Goal: Transaction & Acquisition: Purchase product/service

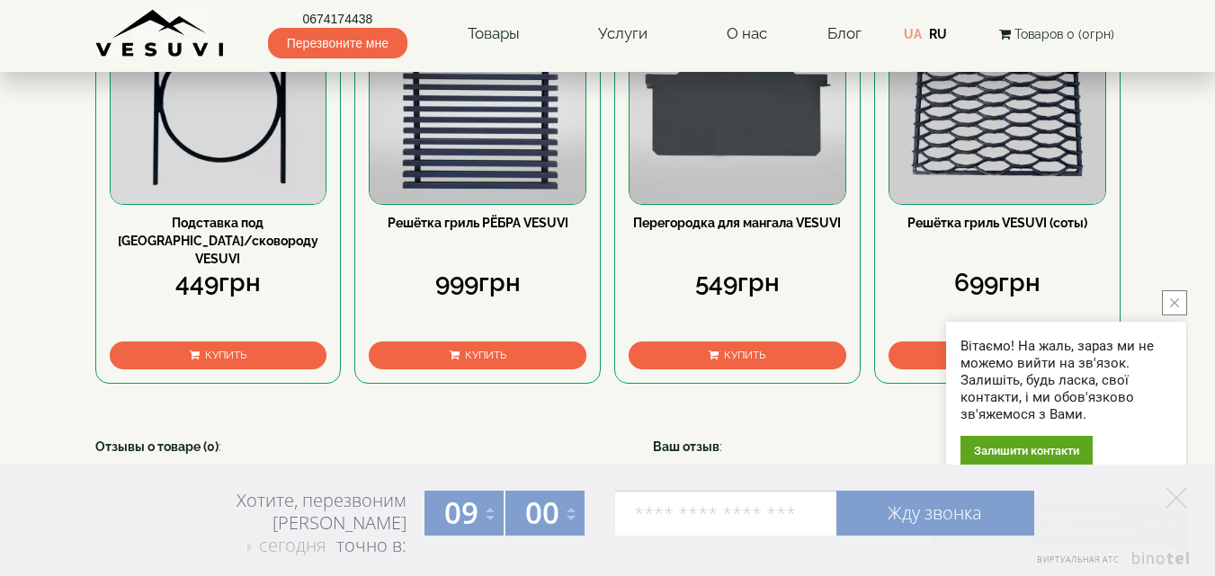
scroll to position [989, 0]
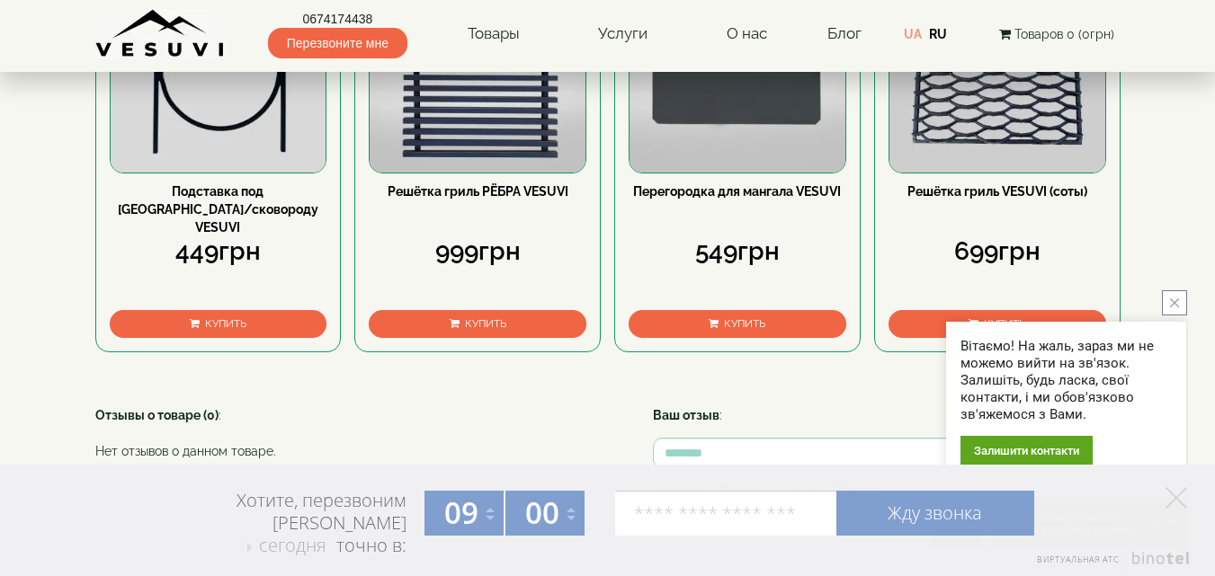
click at [159, 338] on button "Купить" at bounding box center [219, 324] width 218 height 28
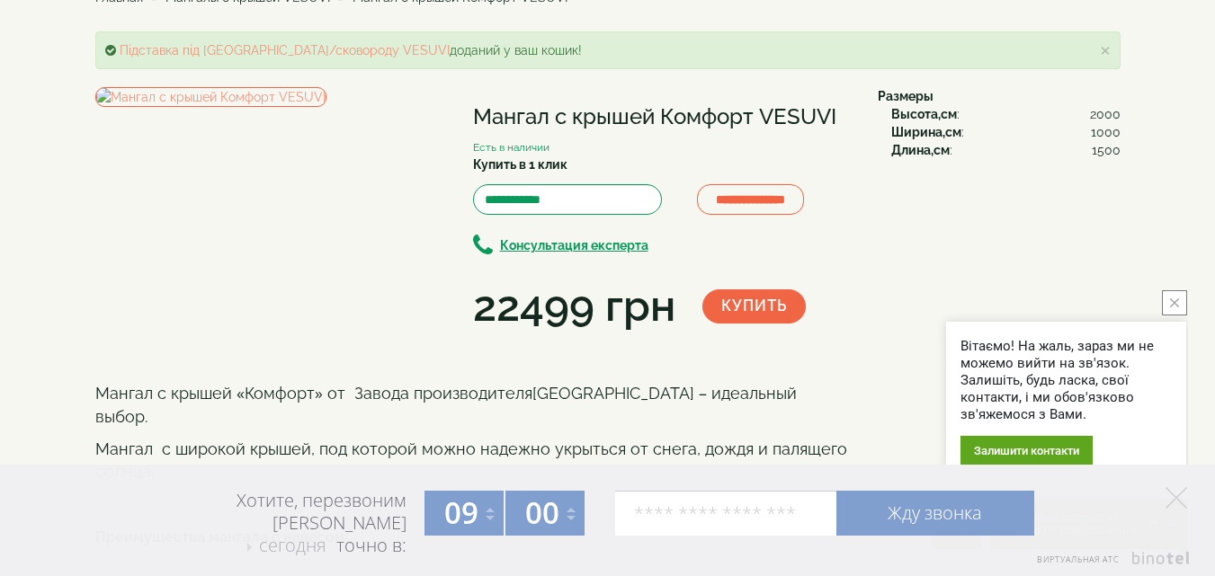
scroll to position [0, 0]
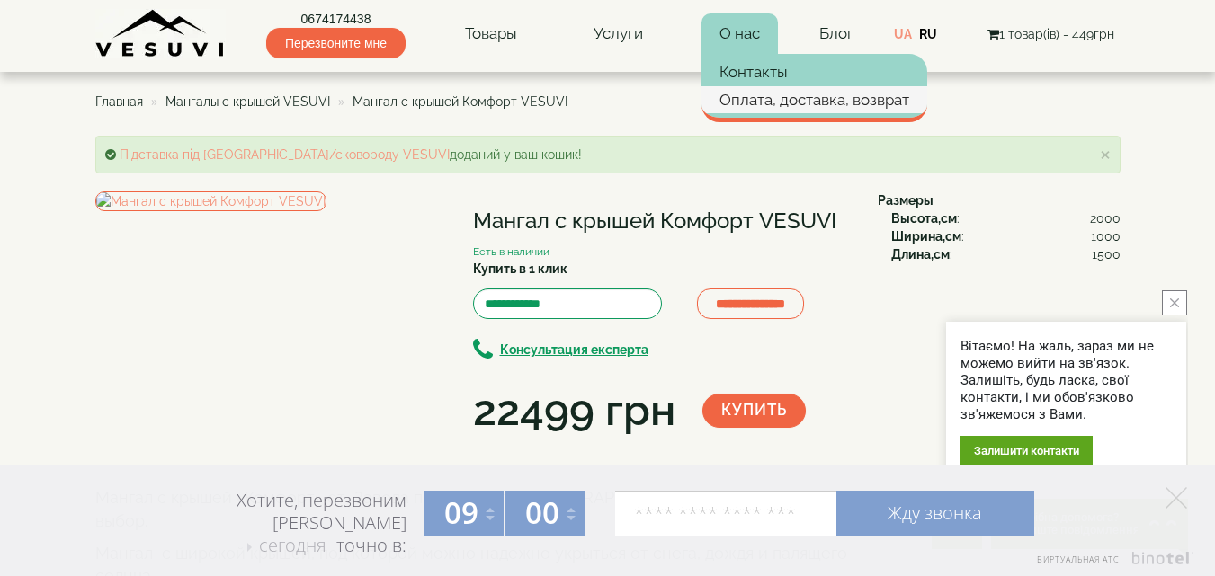
click at [745, 90] on link "Оплата, доставка, возврат" at bounding box center [814, 99] width 226 height 27
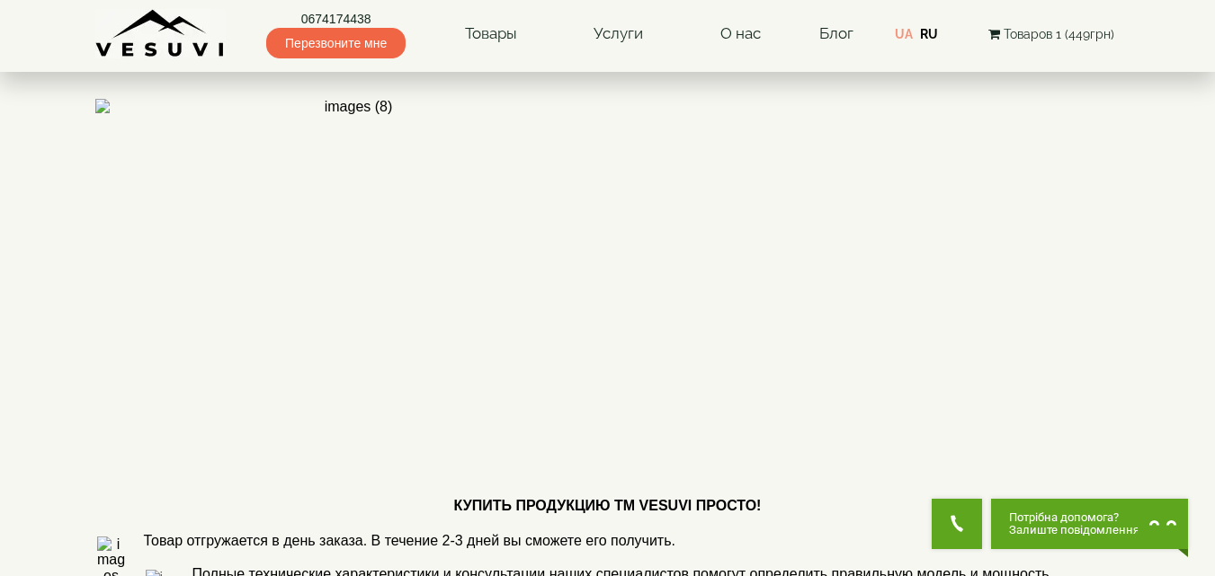
scroll to position [630, 0]
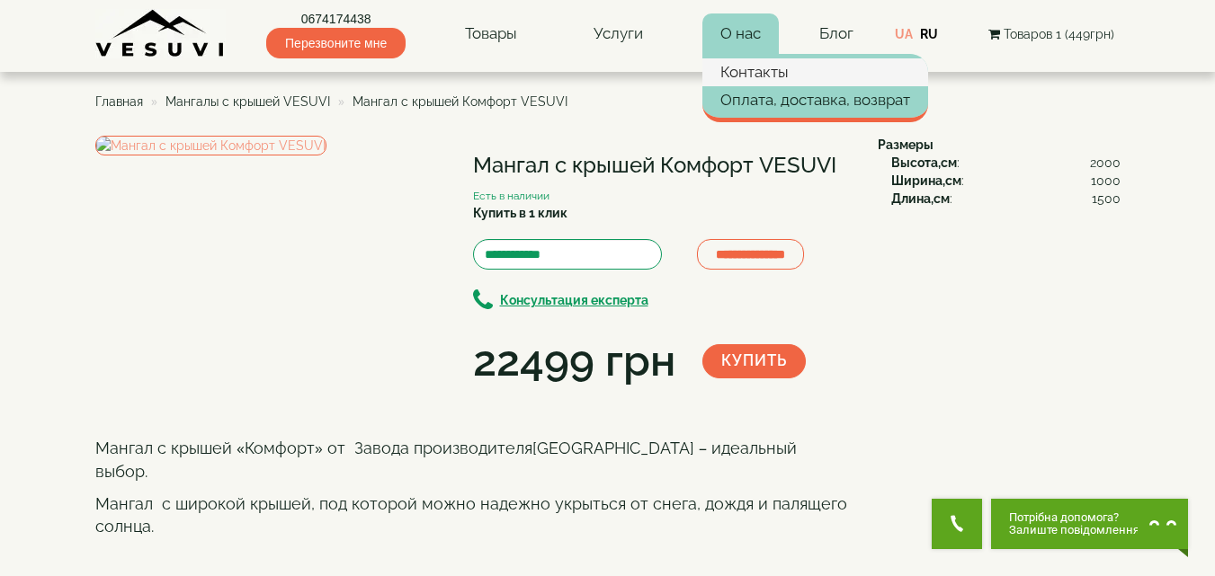
click at [741, 67] on link "Контакты" at bounding box center [815, 71] width 226 height 27
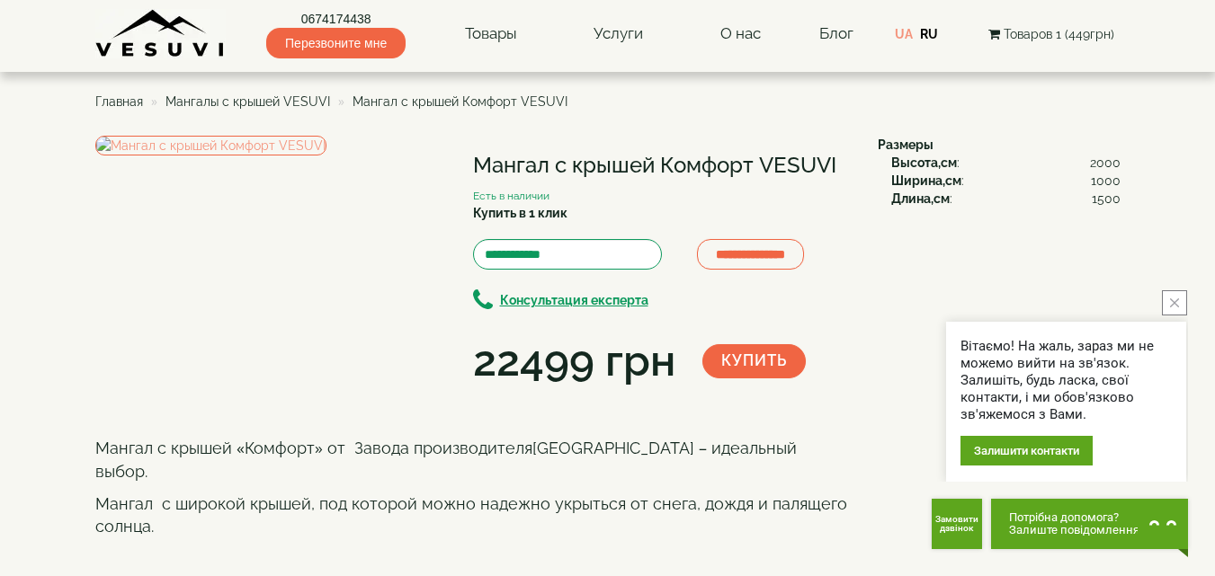
click at [1168, 302] on button "close button" at bounding box center [1174, 302] width 25 height 25
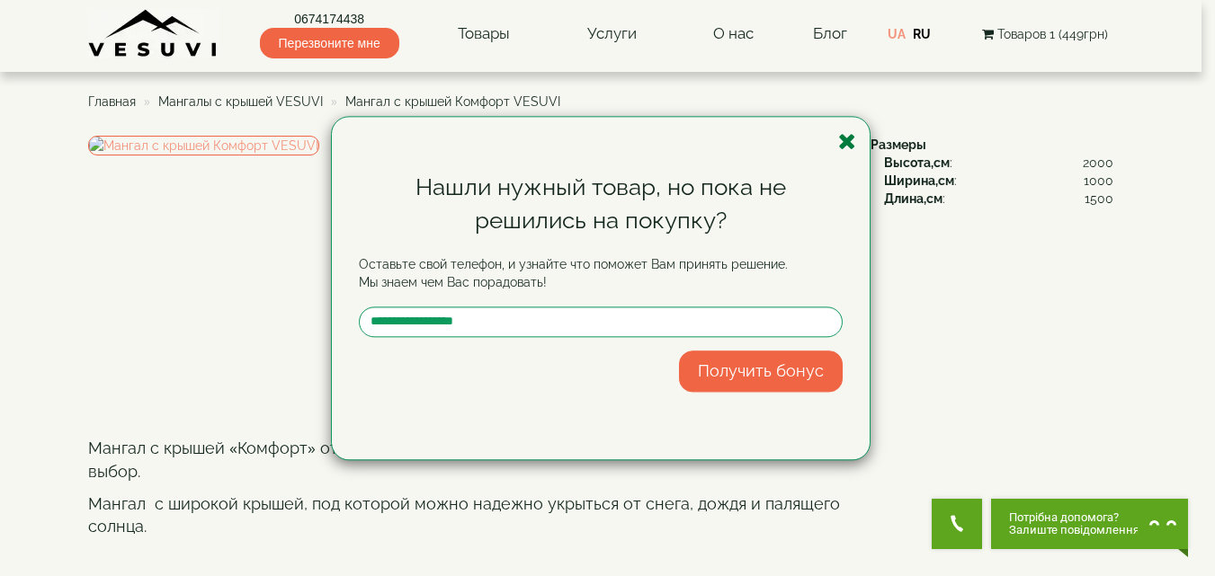
click at [851, 142] on icon "button" at bounding box center [847, 141] width 18 height 22
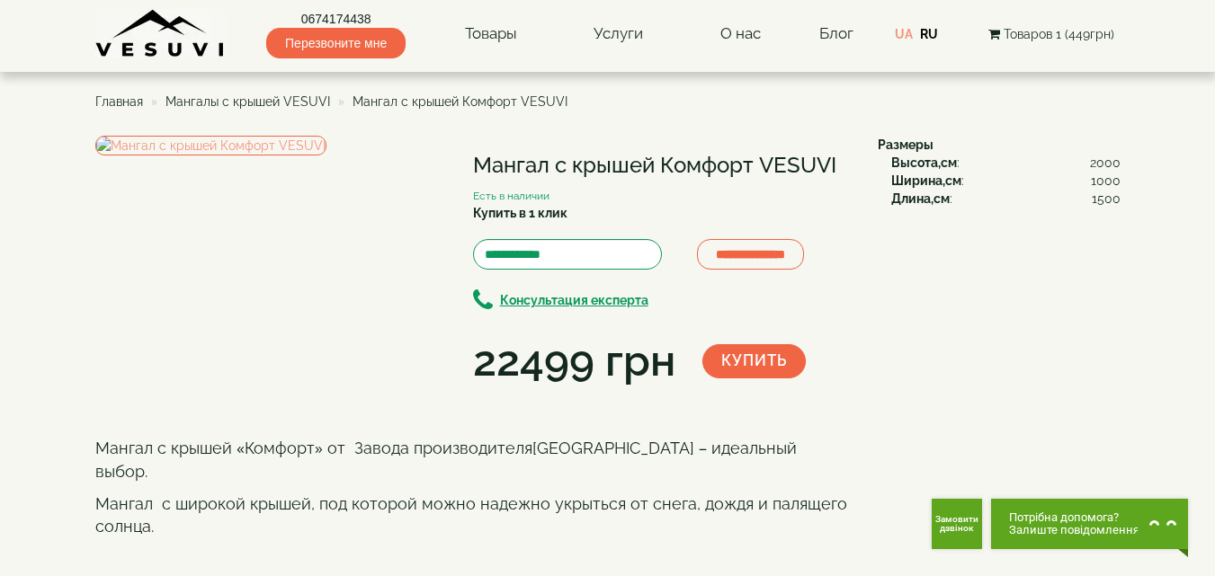
drag, startPoint x: 470, startPoint y: 171, endPoint x: 826, endPoint y: 164, distance: 355.3
click at [826, 164] on div "**********" at bounding box center [479, 264] width 769 height 256
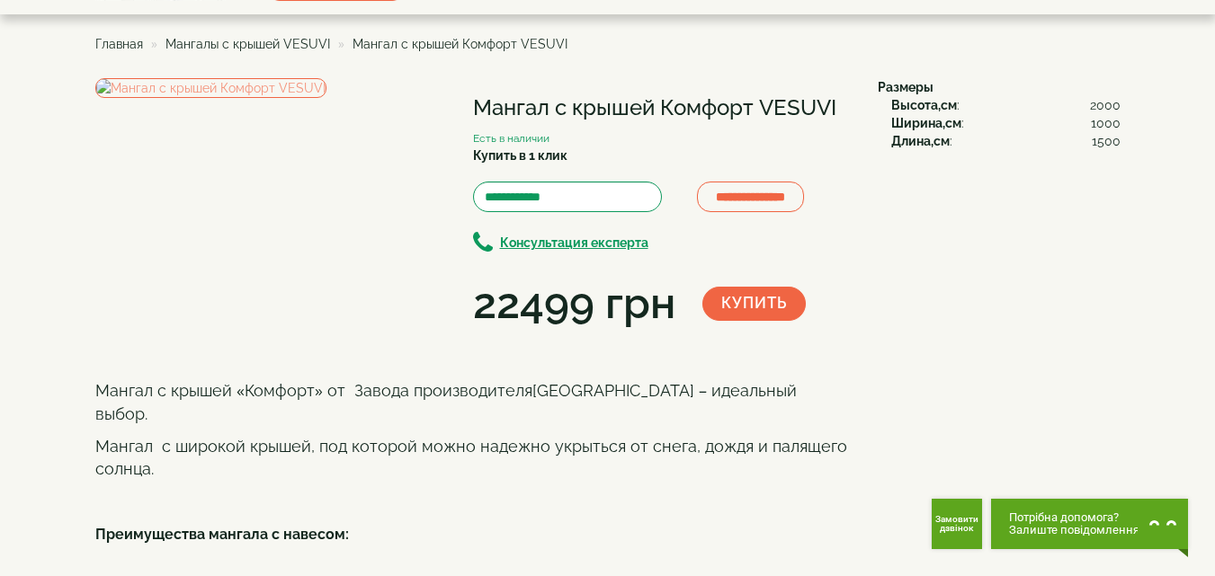
scroll to position [90, 0]
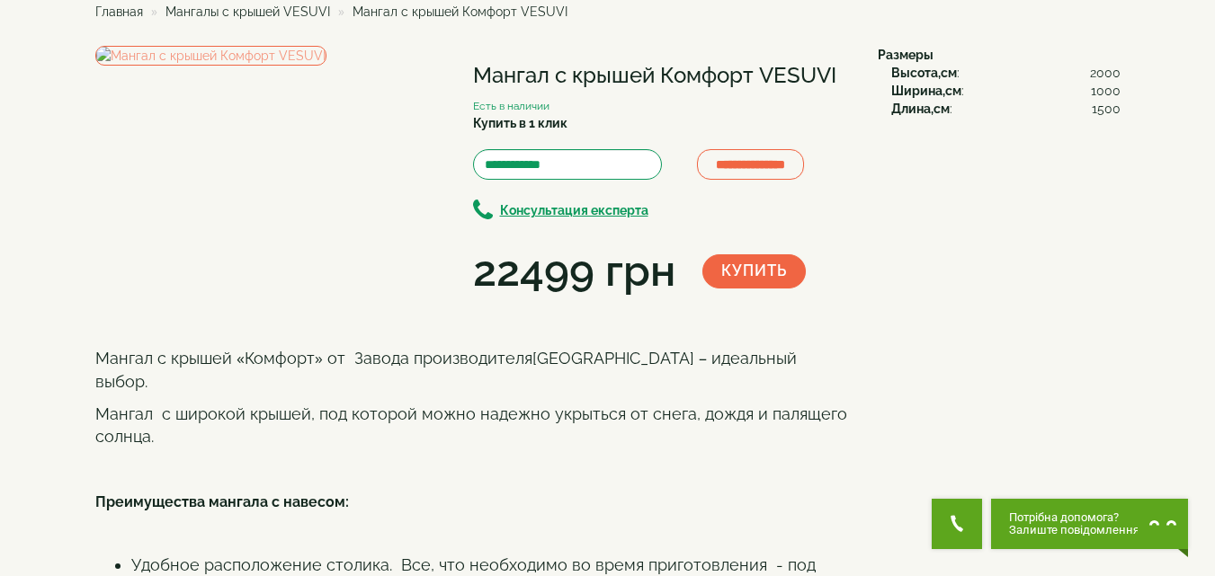
click at [853, 112] on div "**********" at bounding box center [479, 174] width 769 height 256
drag, startPoint x: 473, startPoint y: 78, endPoint x: 841, endPoint y: 72, distance: 367.9
click at [841, 72] on h1 "Мангал с крышей Комфорт VESUVI" at bounding box center [662, 75] width 378 height 23
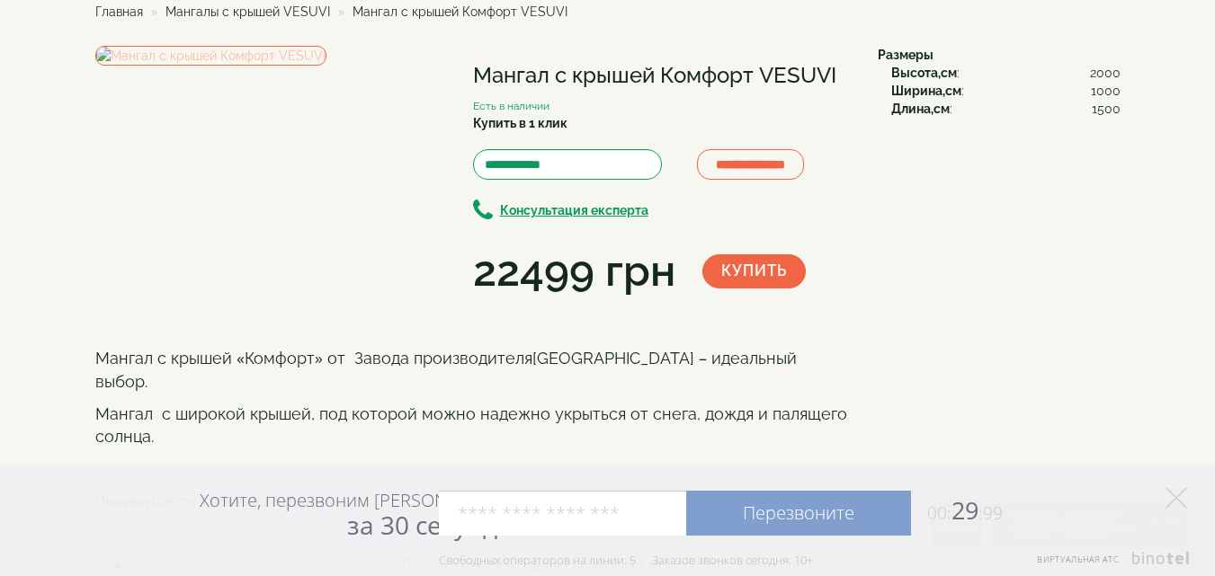
click at [326, 66] on img at bounding box center [210, 56] width 231 height 20
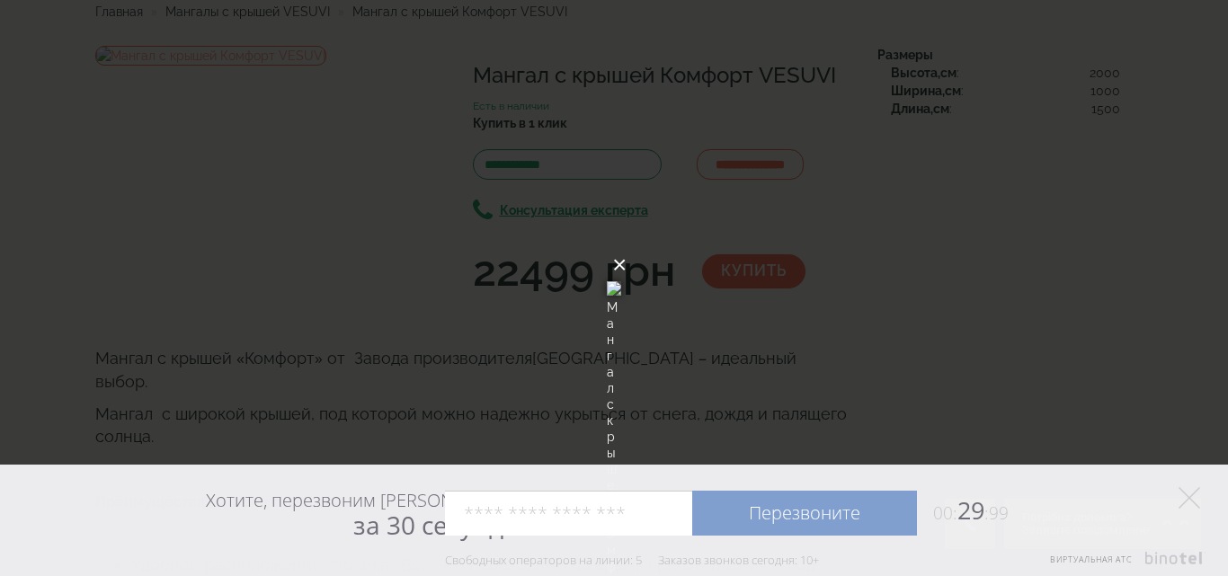
click at [627, 246] on button "×" at bounding box center [619, 266] width 14 height 40
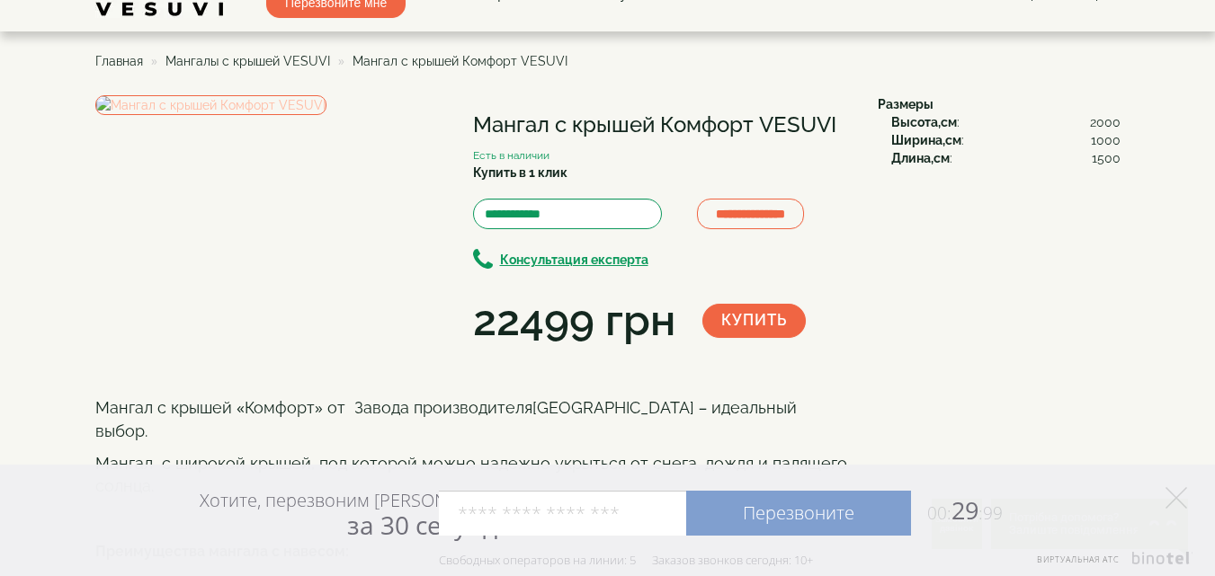
scroll to position [0, 0]
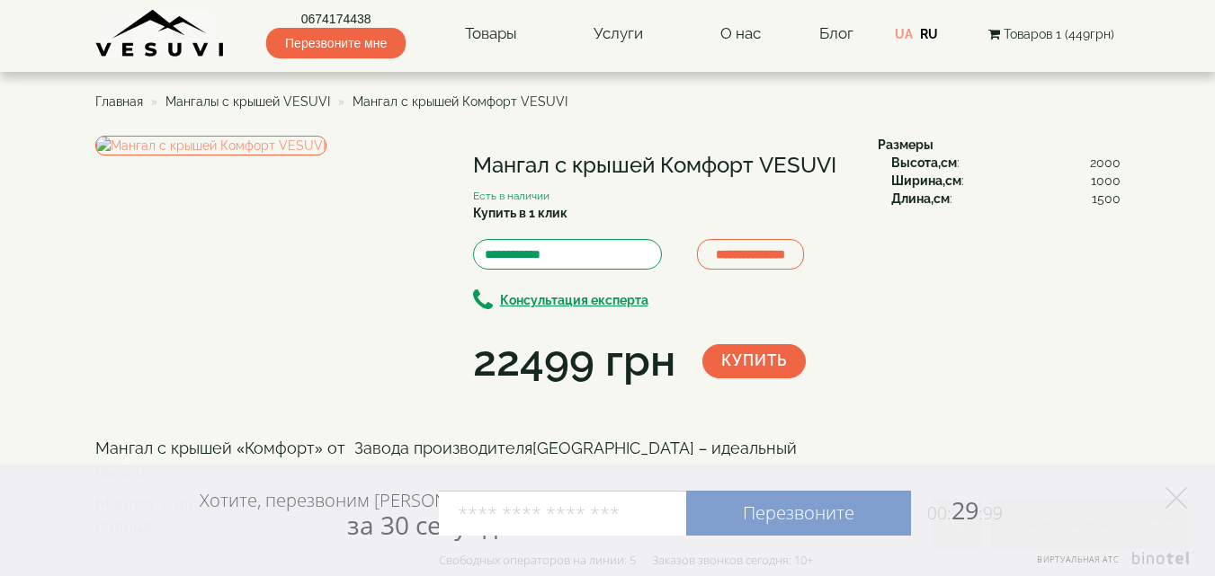
drag, startPoint x: 663, startPoint y: 165, endPoint x: 844, endPoint y: 158, distance: 180.9
click at [844, 158] on h1 "Мангал с крышей Комфорт VESUVI" at bounding box center [662, 165] width 378 height 23
copy h1 "Комфорт VESUVI"
drag, startPoint x: 893, startPoint y: 159, endPoint x: 1019, endPoint y: 197, distance: 131.4
click at [1019, 197] on div "Высота,см : 2000 Ширина,см : 1000 Длина,см : 1500" at bounding box center [999, 181] width 243 height 54
